Goal: Information Seeking & Learning: Learn about a topic

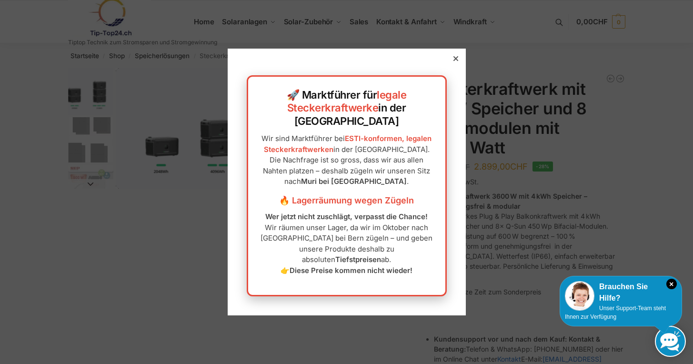
click at [456, 63] on div at bounding box center [456, 58] width 9 height 9
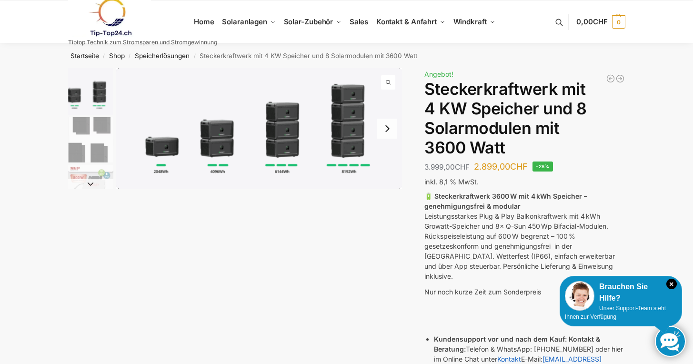
click at [354, 123] on img "1 / 9" at bounding box center [259, 128] width 287 height 121
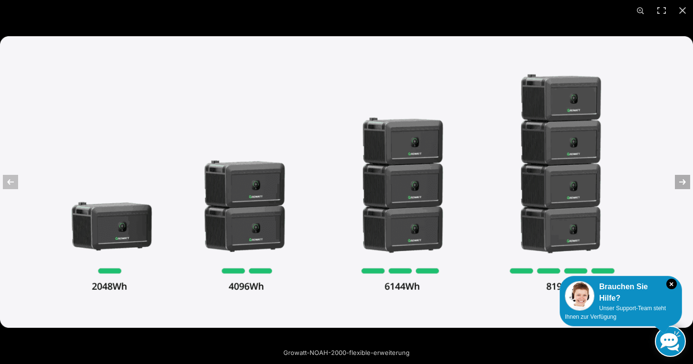
click at [683, 184] on button "Next (arrow right)" at bounding box center [676, 182] width 33 height 48
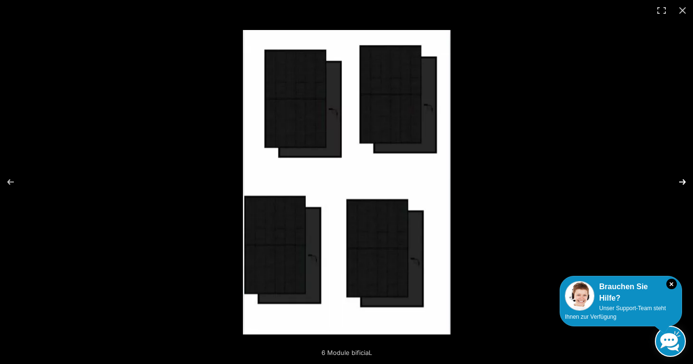
click at [679, 183] on button "Next (arrow right)" at bounding box center [676, 182] width 33 height 48
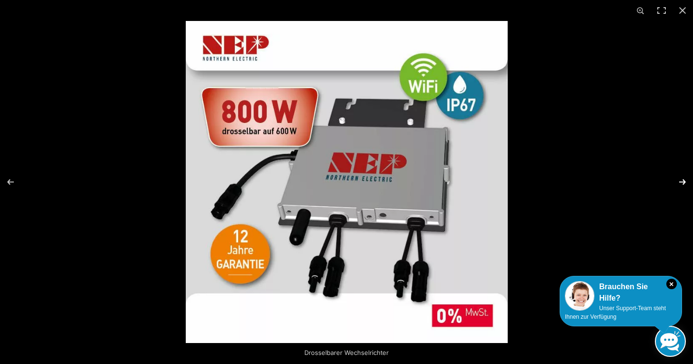
click at [679, 184] on button "Next (arrow right)" at bounding box center [676, 182] width 33 height 48
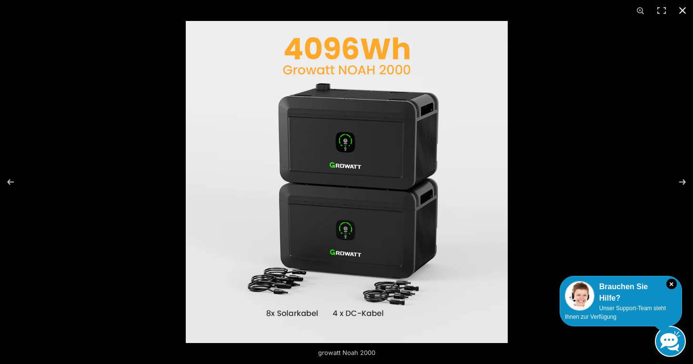
click at [688, 10] on button "Close (Esc)" at bounding box center [682, 10] width 21 height 21
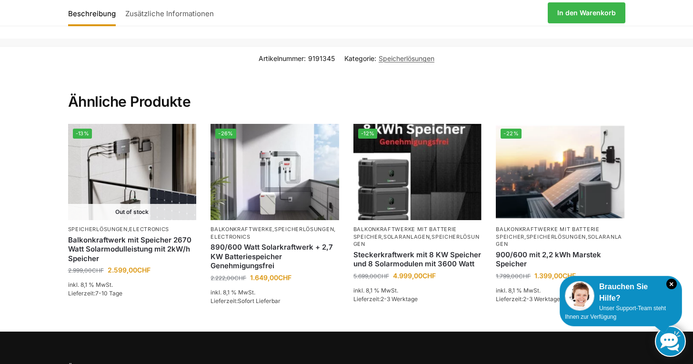
scroll to position [1709, 0]
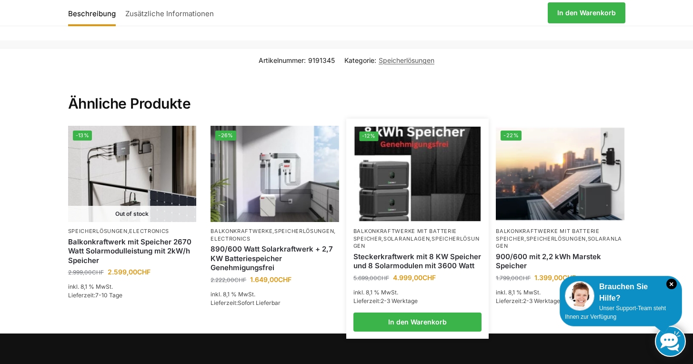
click at [389, 235] on link "Solaranlagen" at bounding box center [406, 238] width 46 height 7
